Goal: Task Accomplishment & Management: Use online tool/utility

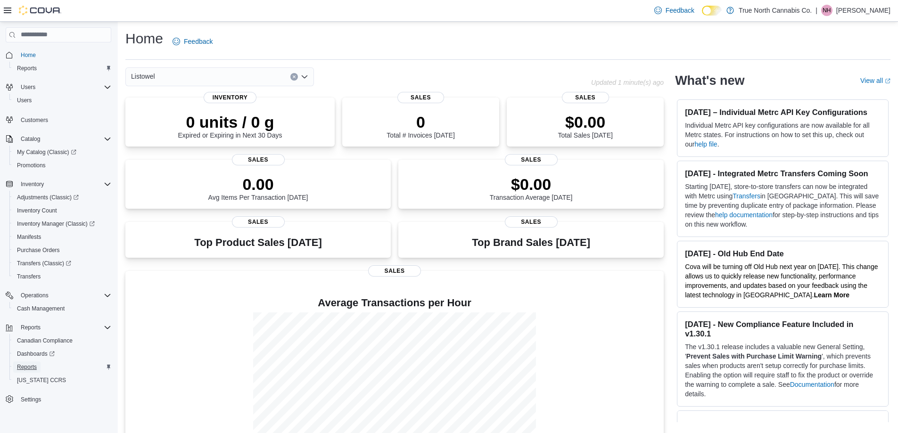
click at [26, 370] on span "Reports" at bounding box center [27, 367] width 20 height 8
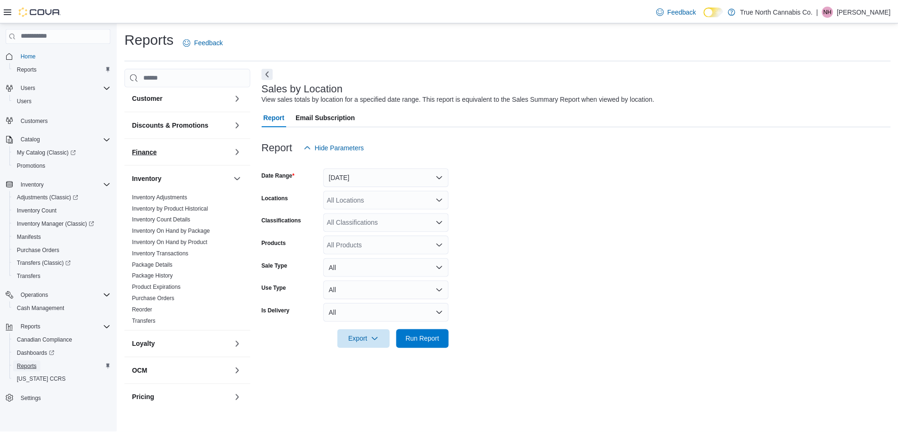
scroll to position [94, 0]
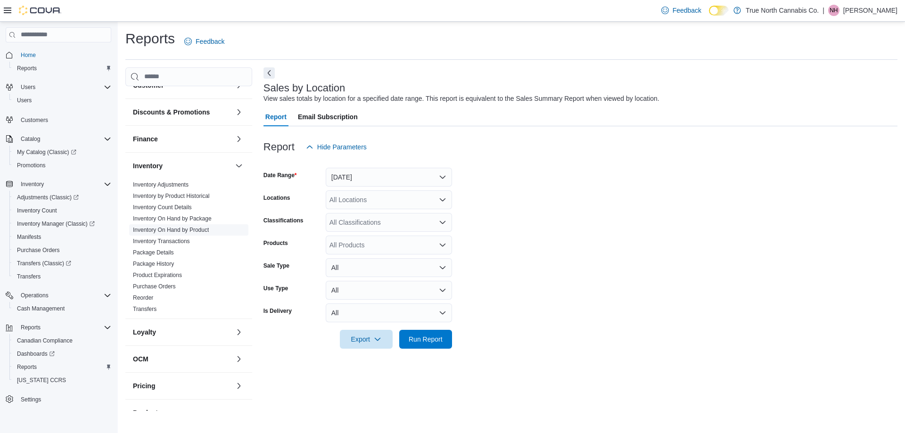
click at [195, 230] on link "Inventory On Hand by Product" at bounding box center [171, 230] width 76 height 7
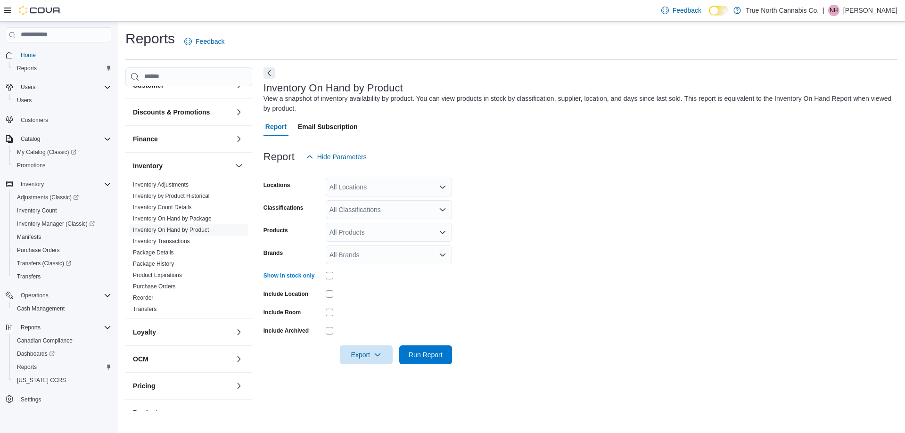
click at [362, 190] on div "All Locations" at bounding box center [389, 187] width 126 height 19
type input "**"
click at [370, 199] on div "Listowel" at bounding box center [388, 202] width 115 height 9
type input "***"
click at [399, 205] on span "[GEOGRAPHIC_DATA] [GEOGRAPHIC_DATA] [GEOGRAPHIC_DATA]" at bounding box center [451, 202] width 210 height 9
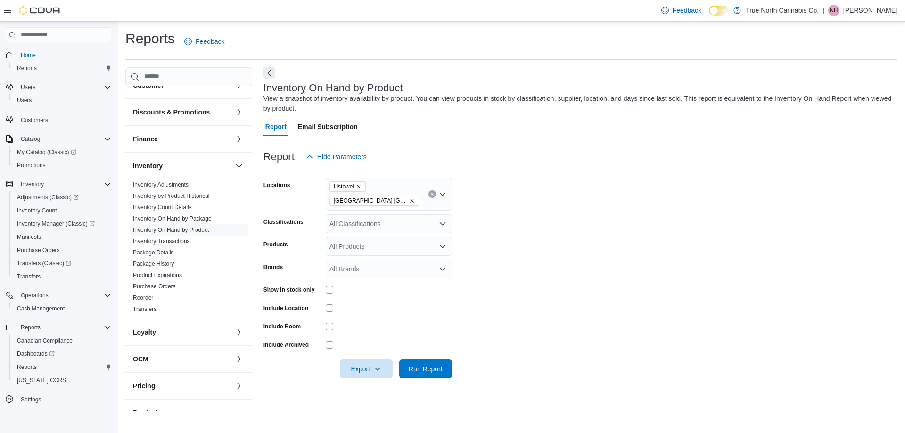
click at [517, 216] on form "Locations Listowel [GEOGRAPHIC_DATA] [GEOGRAPHIC_DATA] St Classifications All C…" at bounding box center [580, 272] width 634 height 212
click at [392, 244] on div "All Products" at bounding box center [389, 246] width 126 height 19
click at [391, 225] on div "All Classifications" at bounding box center [389, 223] width 126 height 19
click at [384, 249] on div "Accessories" at bounding box center [388, 253] width 115 height 9
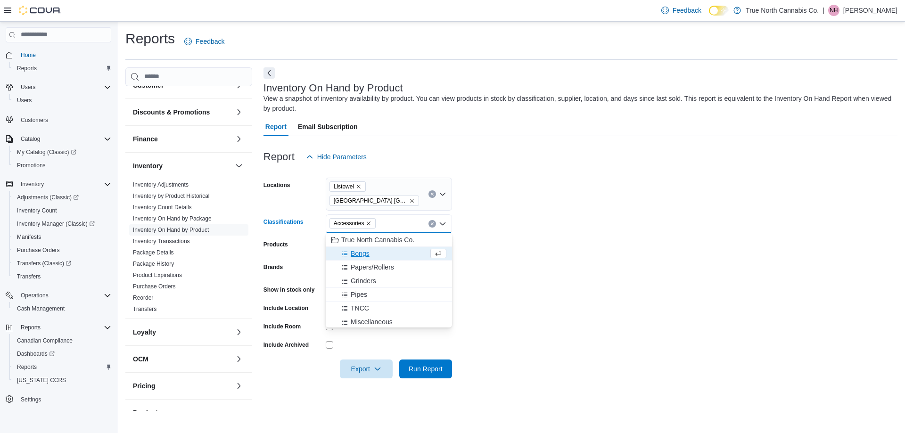
click at [543, 232] on form "Locations Listowel [GEOGRAPHIC_DATA] [GEOGRAPHIC_DATA] St Classifications Acces…" at bounding box center [580, 272] width 634 height 212
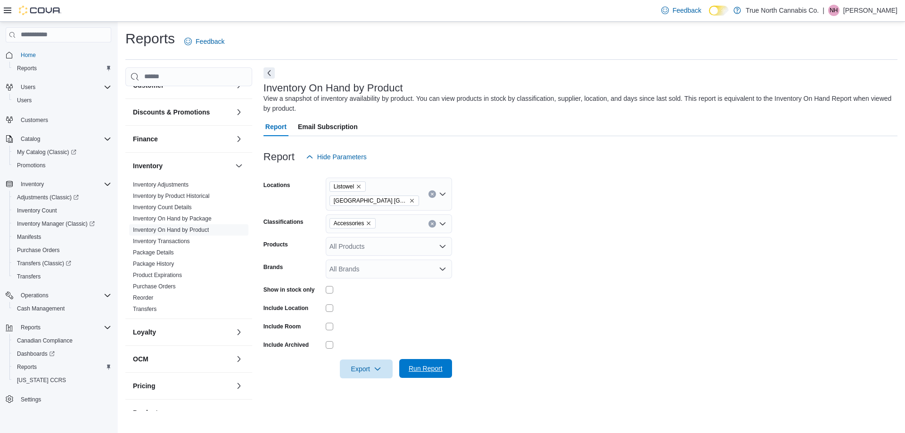
click at [427, 372] on span "Run Report" at bounding box center [426, 368] width 34 height 9
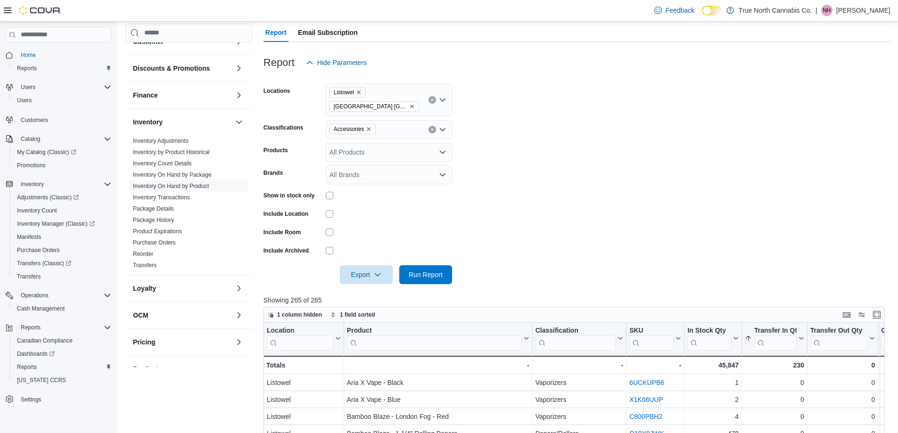
scroll to position [189, 0]
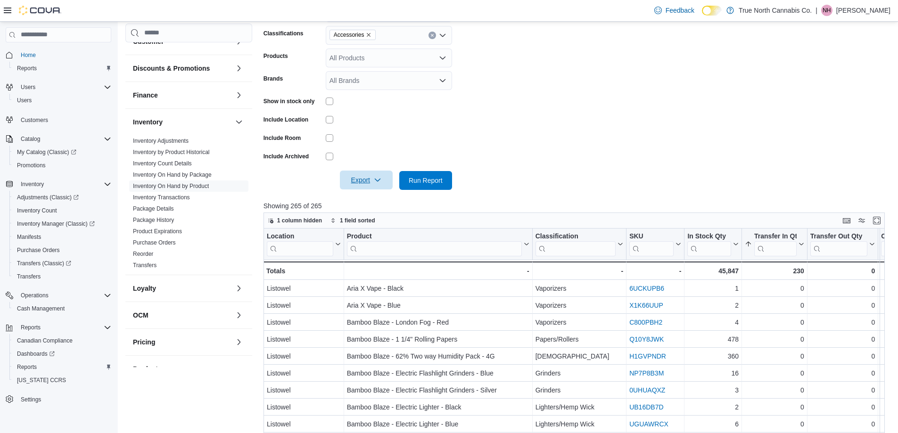
click at [380, 183] on icon "button" at bounding box center [378, 180] width 8 height 8
click at [371, 199] on span "Export to Excel" at bounding box center [367, 200] width 42 height 8
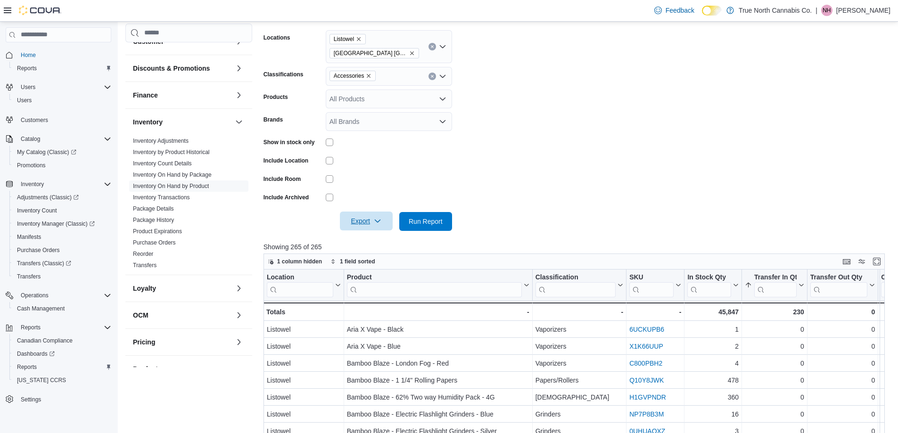
scroll to position [0, 0]
